Goal: Task Accomplishment & Management: Manage account settings

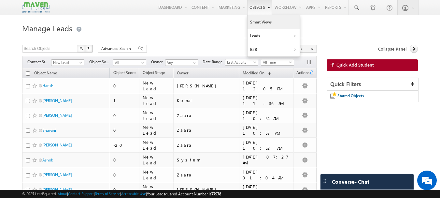
click at [256, 23] on link "Smart Views" at bounding box center [274, 22] width 52 height 14
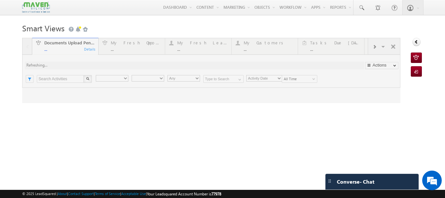
type input "Current User"
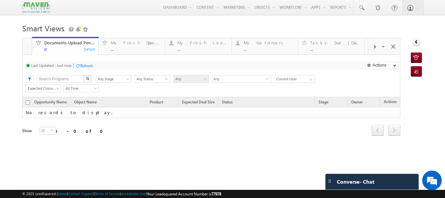
click at [373, 49] on span at bounding box center [375, 46] width 4 height 5
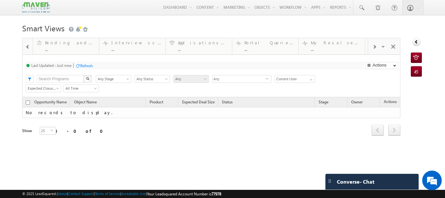
click at [373, 48] on span at bounding box center [375, 46] width 4 height 5
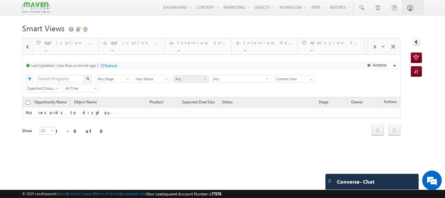
click at [373, 48] on span at bounding box center [375, 46] width 4 height 5
click at [29, 47] on span at bounding box center [27, 46] width 5 height 5
click at [92, 89] on span "All Time" at bounding box center [80, 88] width 33 height 6
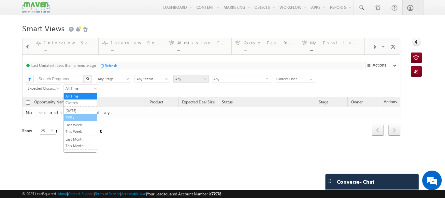
click at [70, 115] on link "Today" at bounding box center [80, 117] width 33 height 6
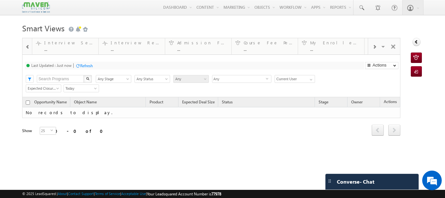
click at [26, 48] on span at bounding box center [27, 46] width 5 height 5
click at [29, 47] on span at bounding box center [27, 46] width 5 height 5
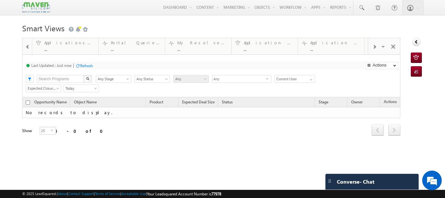
click at [29, 47] on span at bounding box center [27, 46] width 5 height 5
click at [144, 46] on div "Pending and Overdue Tasks ..." at bounding box center [136, 45] width 50 height 13
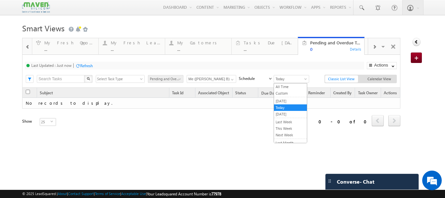
click at [302, 79] on span "Today" at bounding box center [290, 79] width 33 height 6
click at [282, 107] on link "Today" at bounding box center [290, 108] width 33 height 6
